Goal: Use online tool/utility: Utilize a website feature to perform a specific function

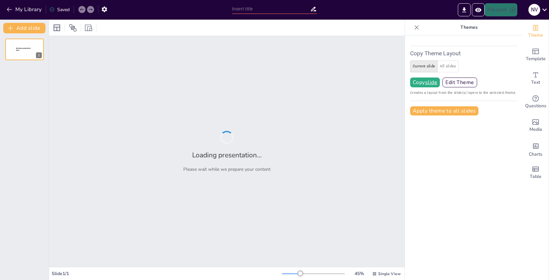
type input "New Sendsteps"
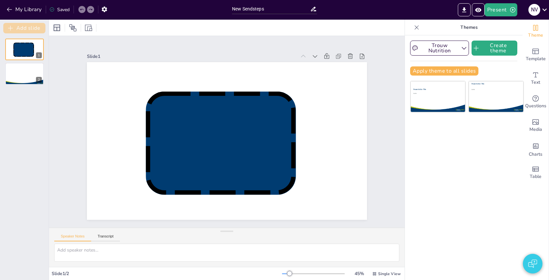
click at [29, 28] on button "Add slide" at bounding box center [24, 28] width 42 height 10
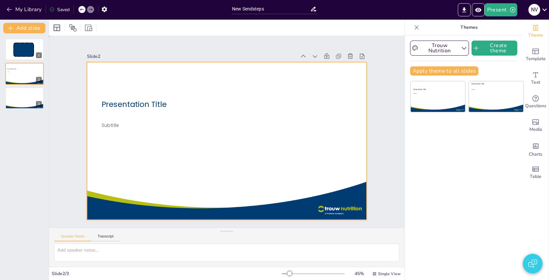
click at [315, 88] on div at bounding box center [225, 140] width 308 height 213
click at [317, 76] on div at bounding box center [225, 140] width 308 height 213
click at [273, 89] on div at bounding box center [222, 139] width 322 height 277
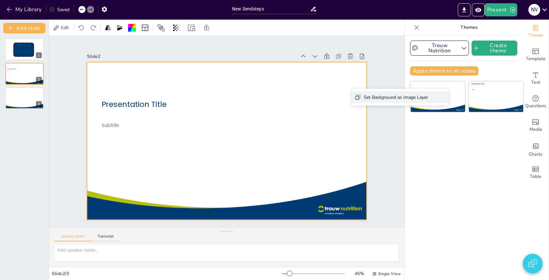
click at [413, 130] on div "Set Background as Image Layer" at bounding box center [445, 133] width 64 height 6
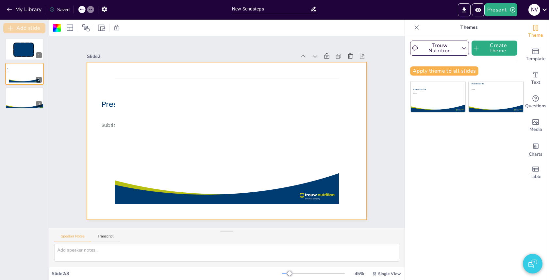
click at [33, 23] on button "Add slide" at bounding box center [24, 28] width 42 height 10
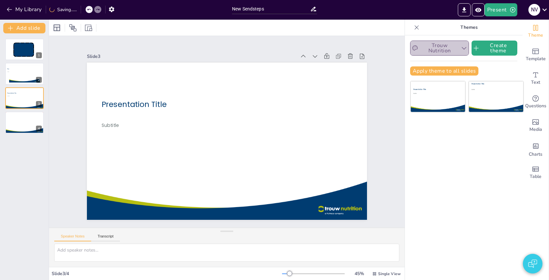
click at [458, 53] on button "Trouw Nutrition" at bounding box center [439, 48] width 59 height 15
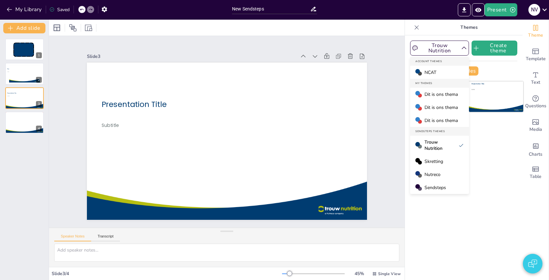
click at [449, 95] on span "Dit is ons thema" at bounding box center [441, 94] width 33 height 6
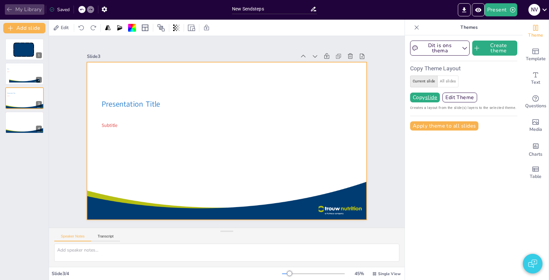
click at [26, 10] on button "My Library" at bounding box center [25, 9] width 40 height 10
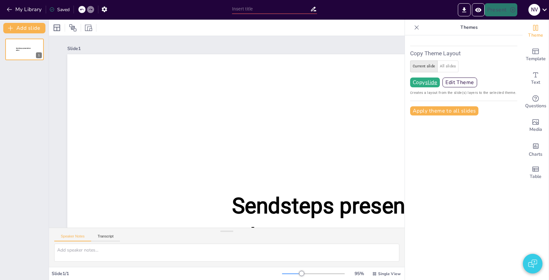
type input "New Sendsteps"
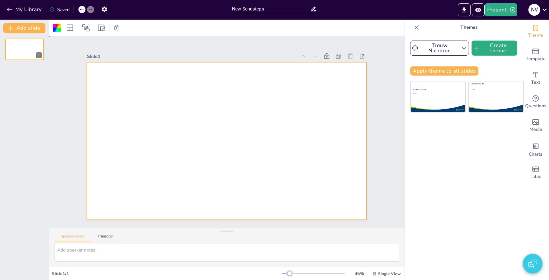
click at [204, 40] on div "Slide 1" at bounding box center [227, 132] width 356 height 192
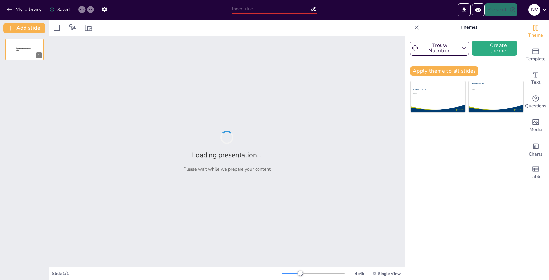
type input "New Sendsteps"
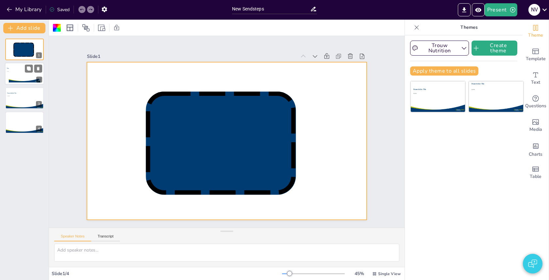
click at [11, 73] on div at bounding box center [24, 74] width 31 height 18
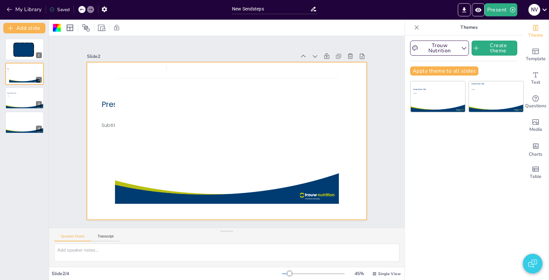
drag, startPoint x: 167, startPoint y: 65, endPoint x: 250, endPoint y: 80, distance: 84.8
click at [479, 10] on icon "Preview Presentation" at bounding box center [478, 10] width 6 height 4
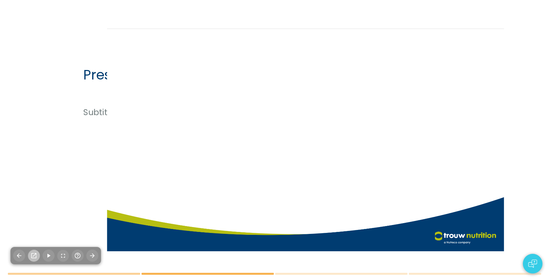
click at [32, 253] on icon "button" at bounding box center [33, 255] width 5 height 5
click at [59, 125] on div at bounding box center [306, 139] width 497 height 279
